Goal: Download file/media

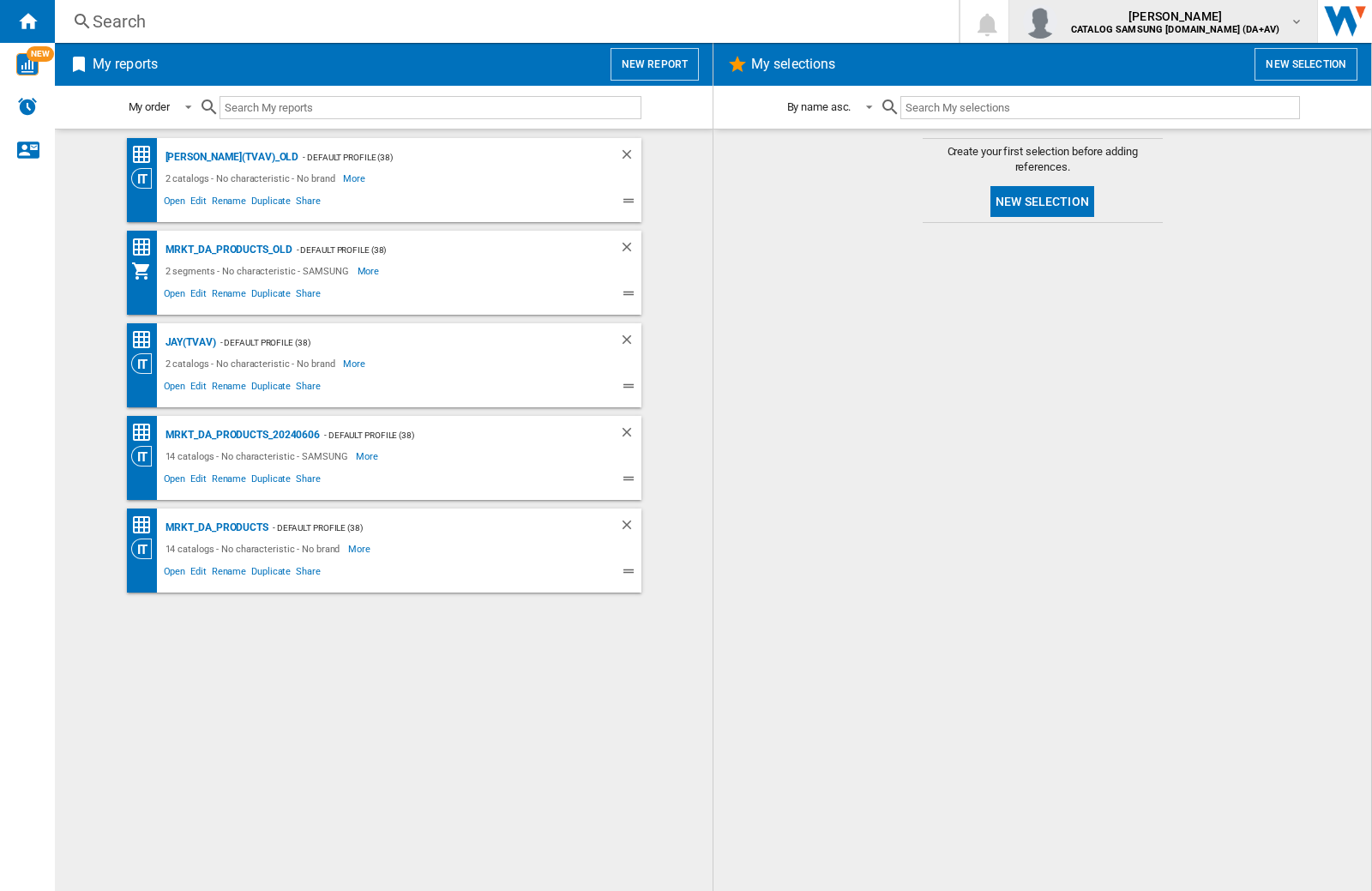
click at [1057, 22] on img "button" at bounding box center [1039, 22] width 35 height 35
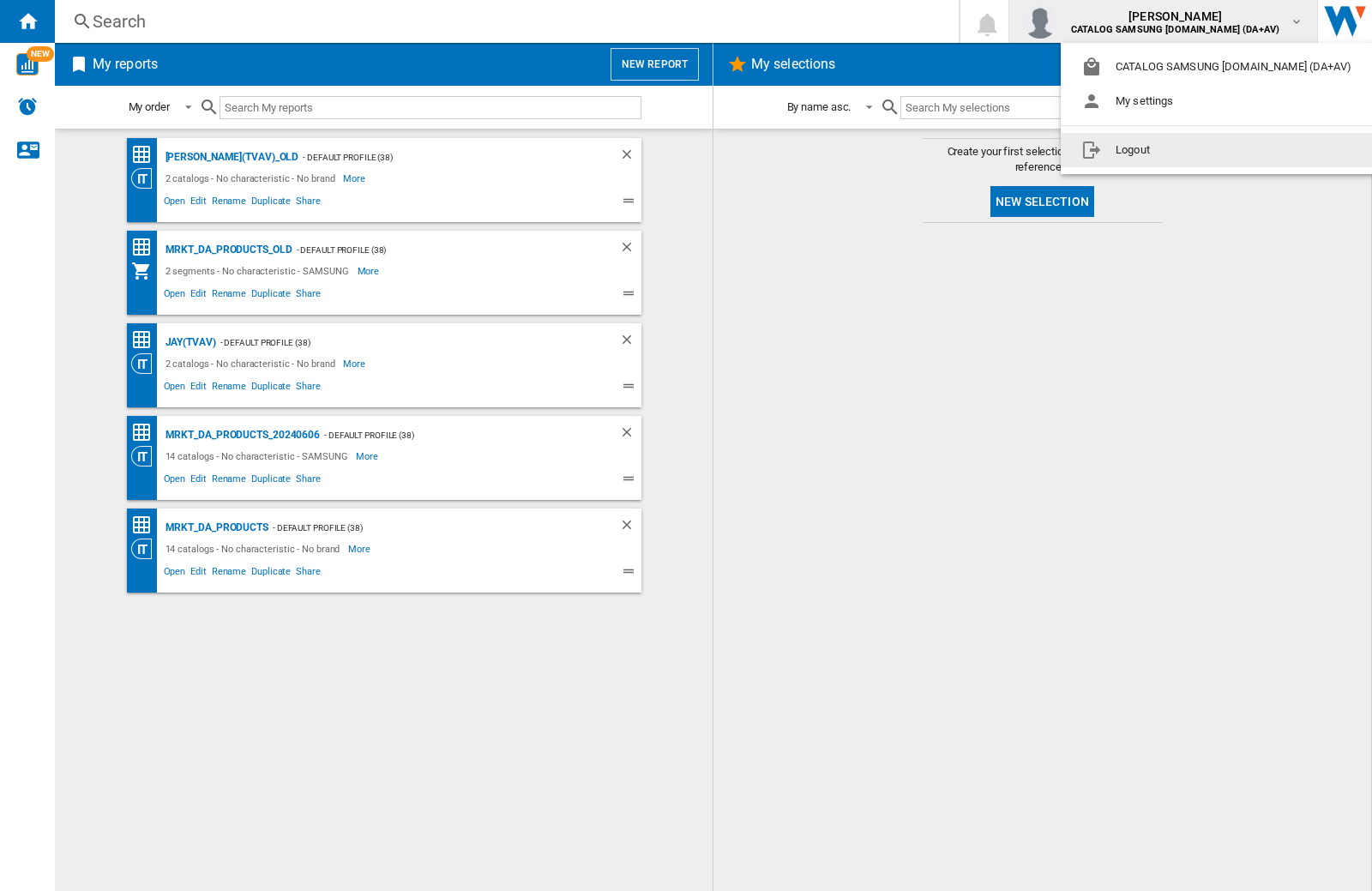
click at [1193, 150] on button "Logout" at bounding box center [1219, 150] width 318 height 35
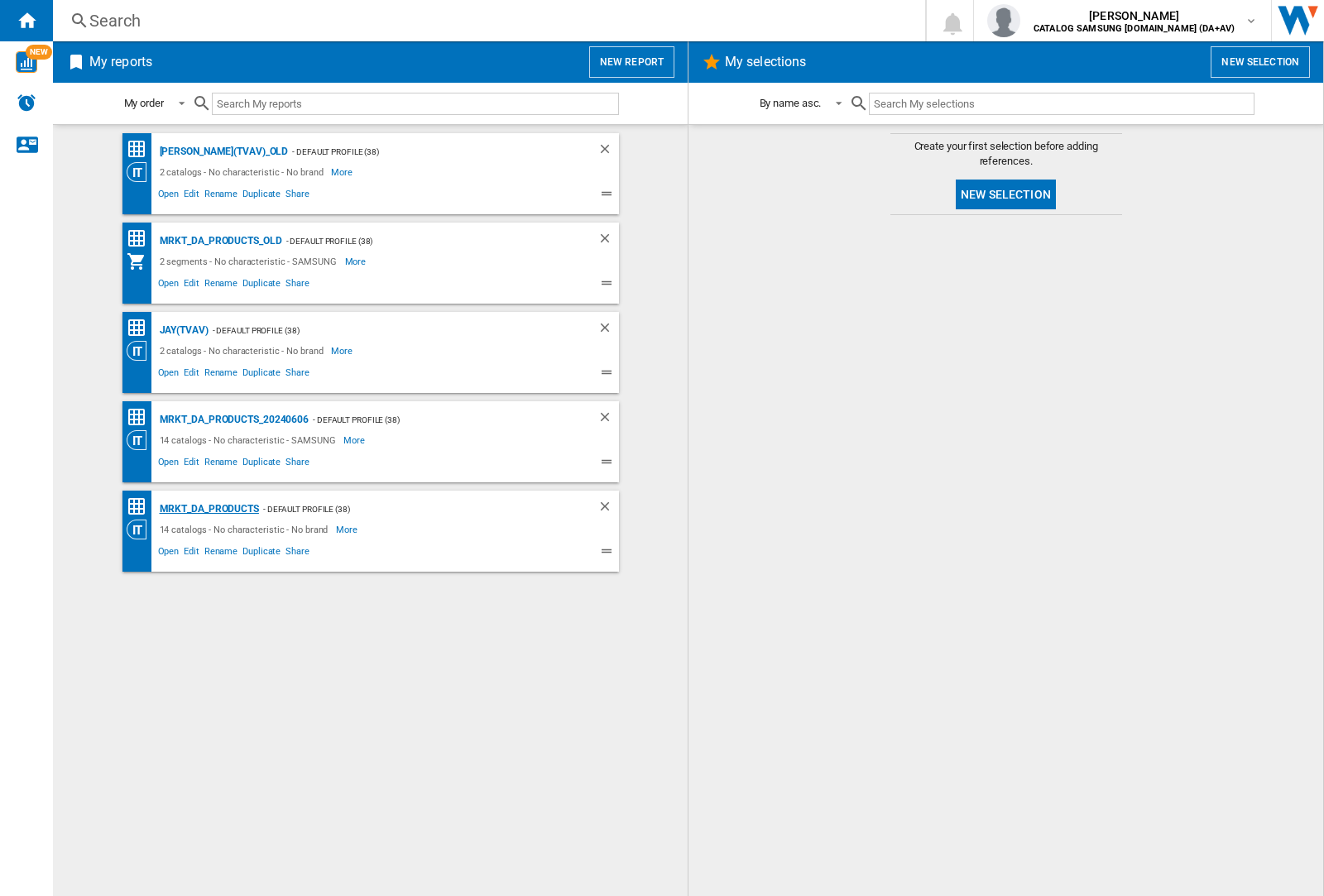
click at [209, 509] on div "MRKT_DA_PRODUCTS" at bounding box center [207, 509] width 103 height 21
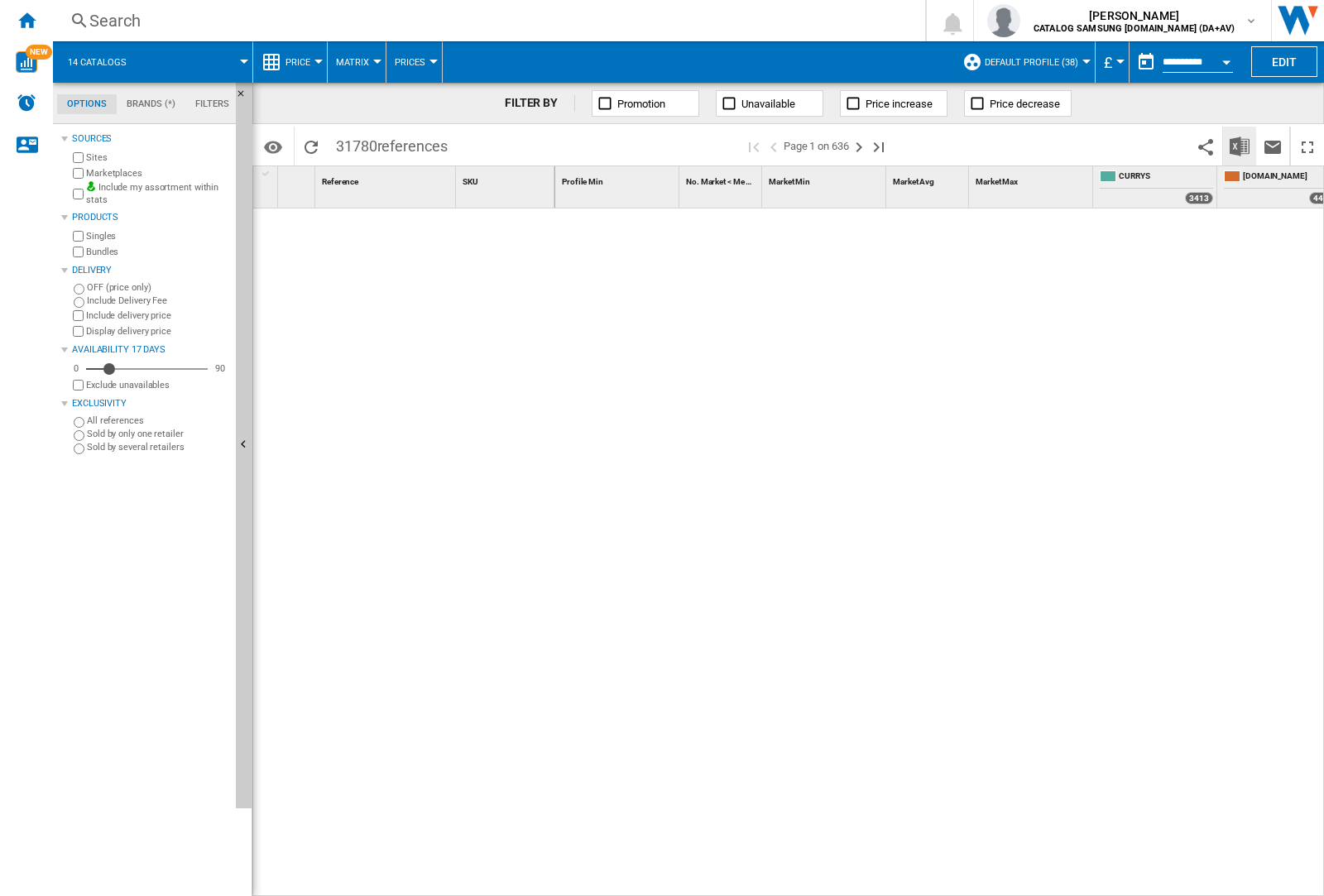
click at [1239, 145] on img "Download in Excel" at bounding box center [1239, 146] width 20 height 20
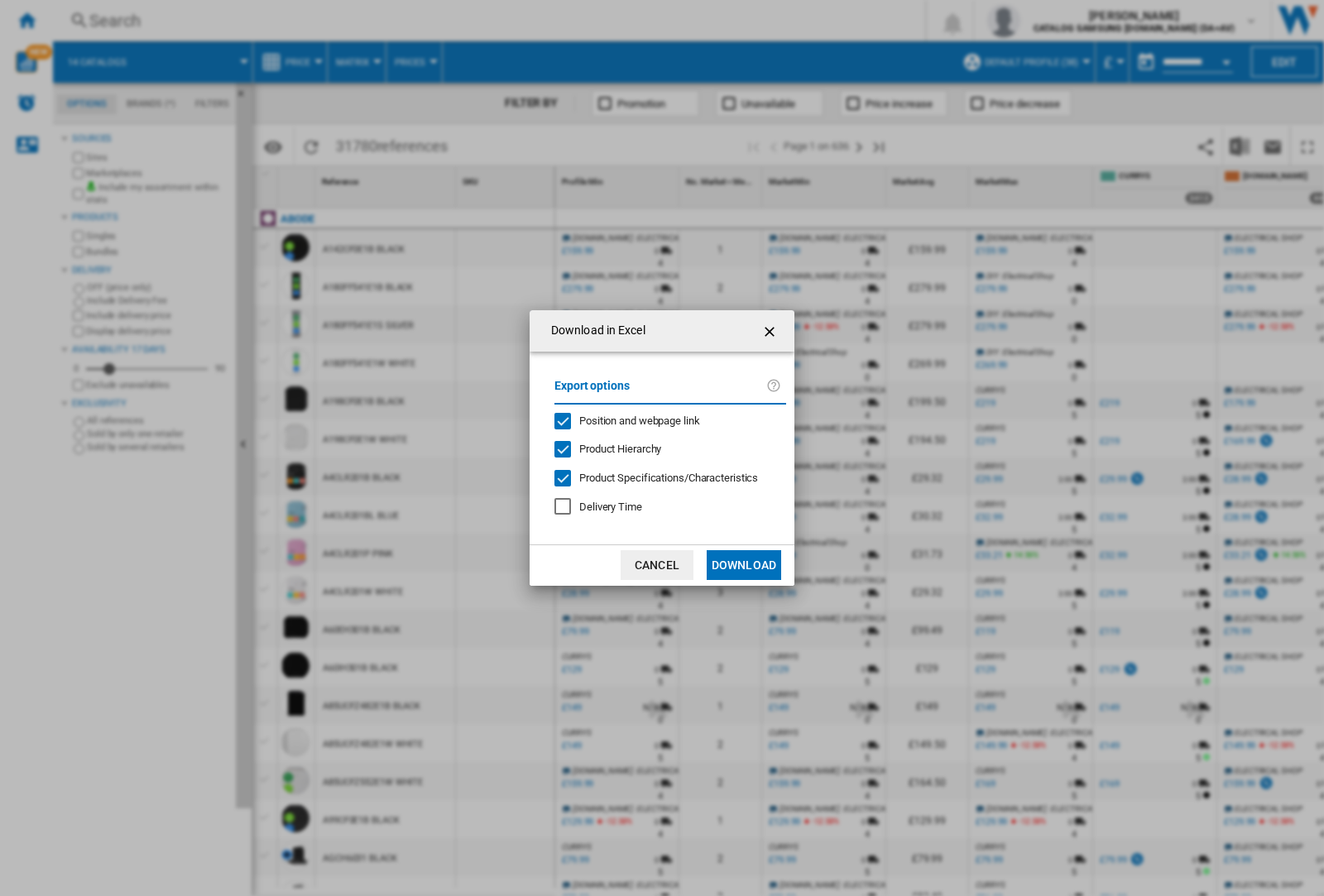
click at [629, 420] on span "Position and webpage link" at bounding box center [639, 420] width 121 height 13
click at [743, 565] on button "Download" at bounding box center [743, 564] width 74 height 30
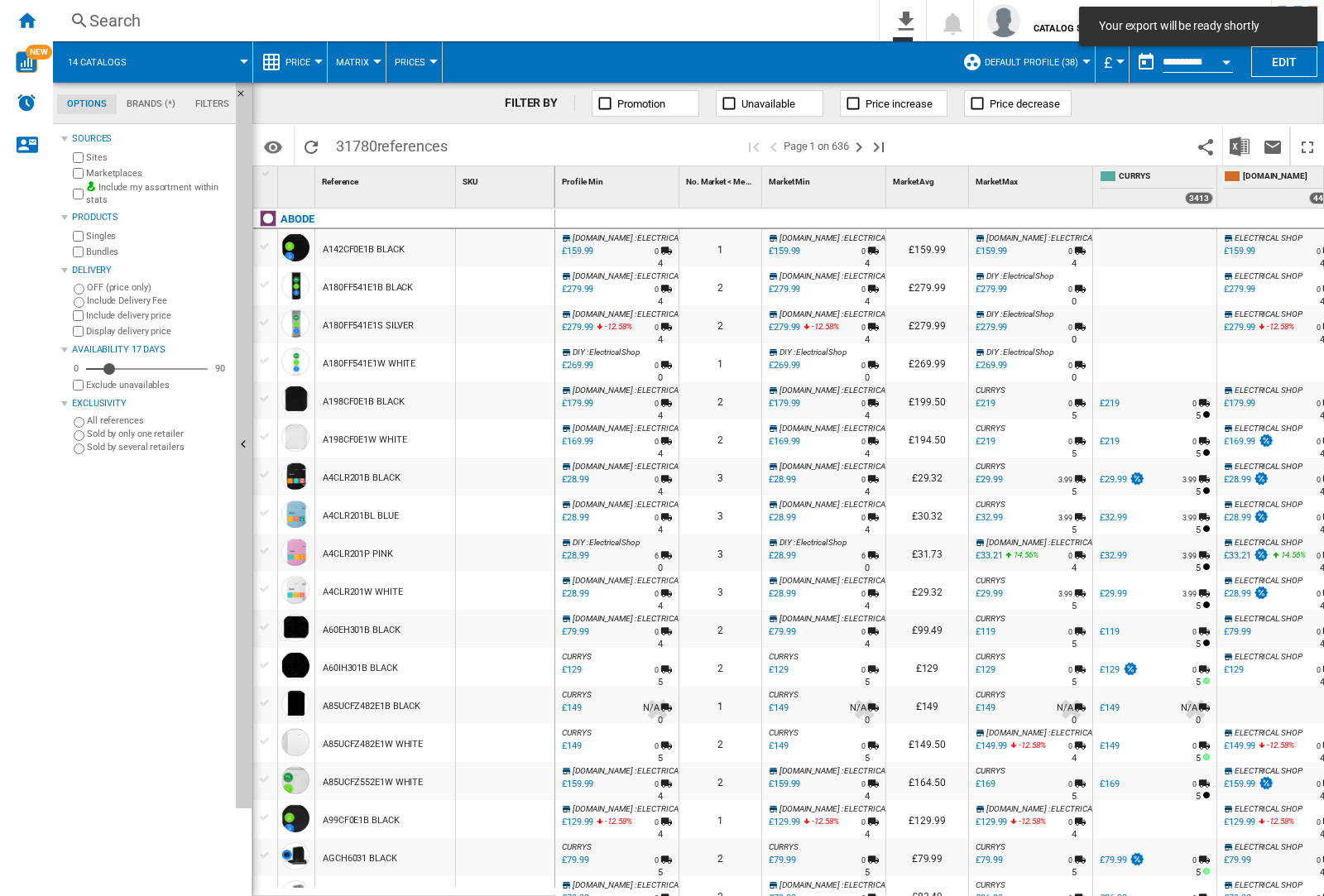
click at [515, 283] on div at bounding box center [505, 286] width 99 height 38
